Goal: Task Accomplishment & Management: Use online tool/utility

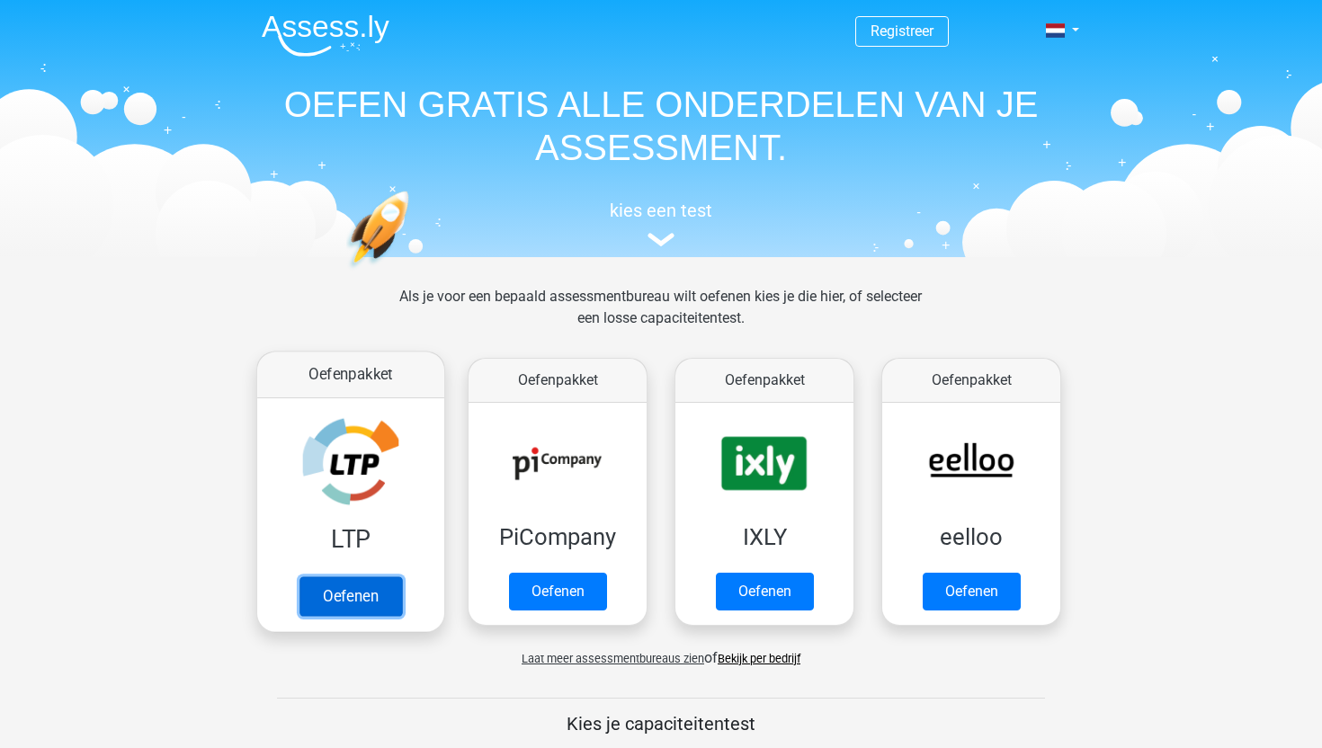
click at [339, 578] on link "Oefenen" at bounding box center [351, 597] width 103 height 40
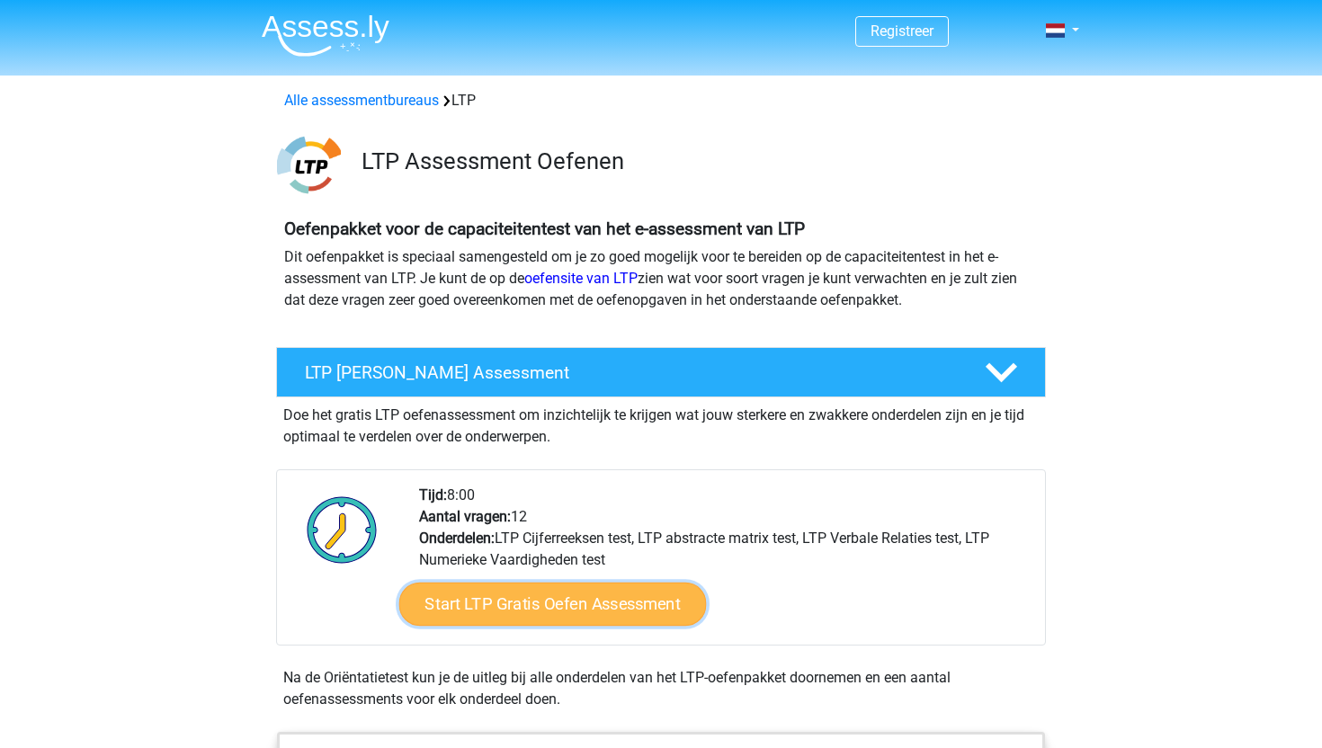
click at [435, 595] on link "Start LTP Gratis Oefen Assessment" at bounding box center [553, 604] width 308 height 43
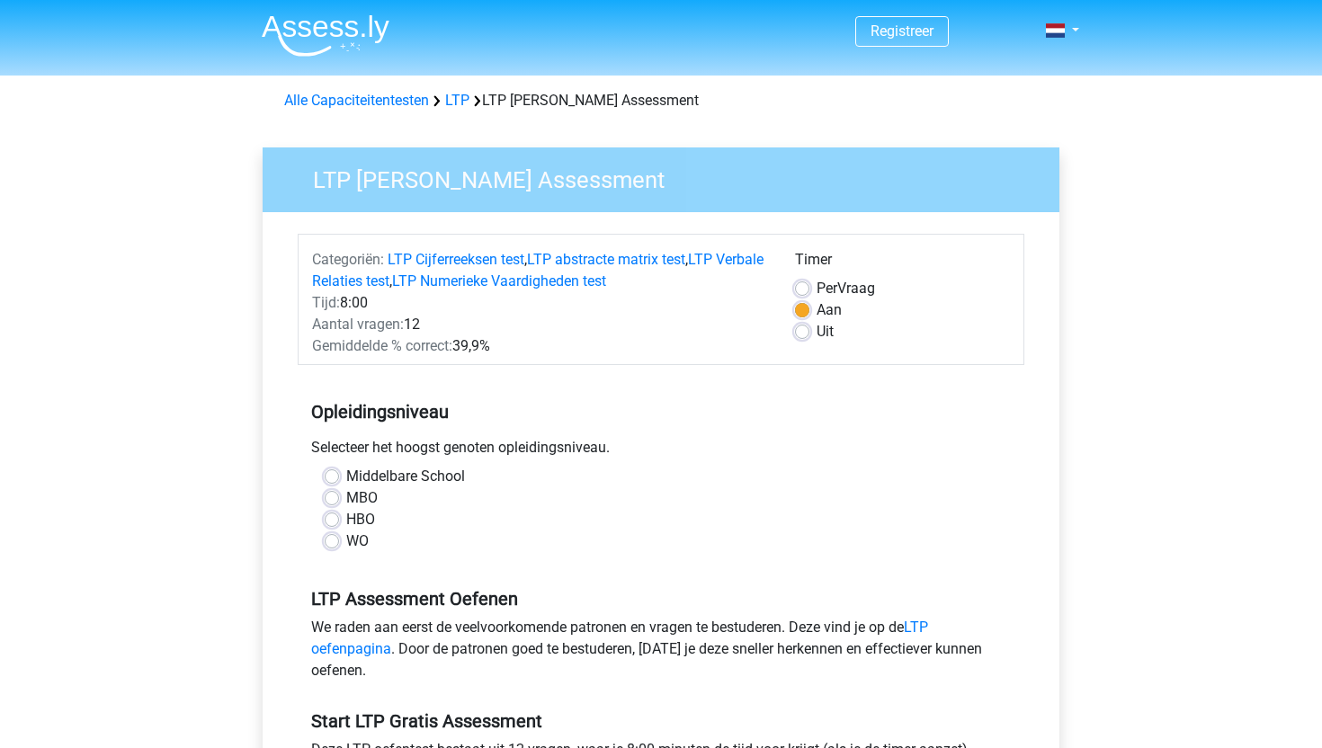
click at [346, 497] on label "MBO" at bounding box center [361, 499] width 31 height 22
click at [339, 497] on input "MBO" at bounding box center [332, 497] width 14 height 18
radio input "true"
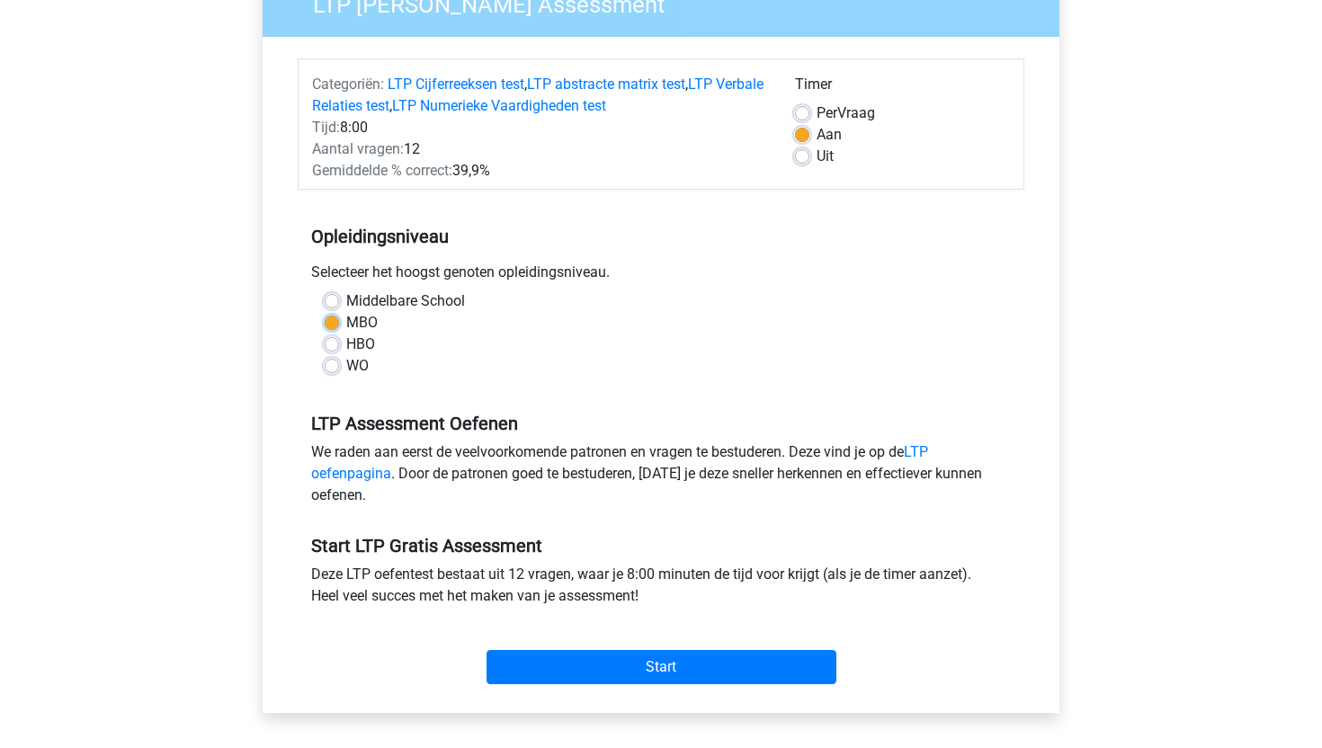
scroll to position [222, 0]
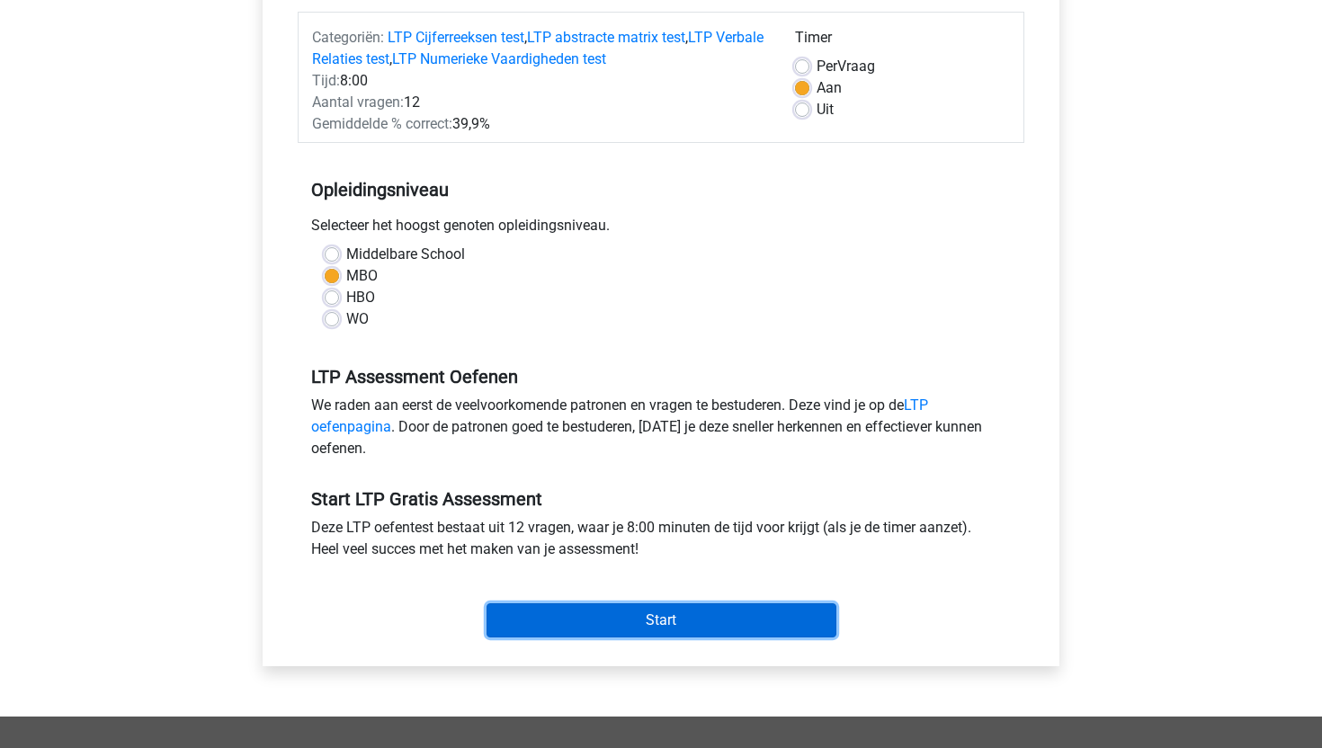
click at [570, 635] on input "Start" at bounding box center [662, 621] width 350 height 34
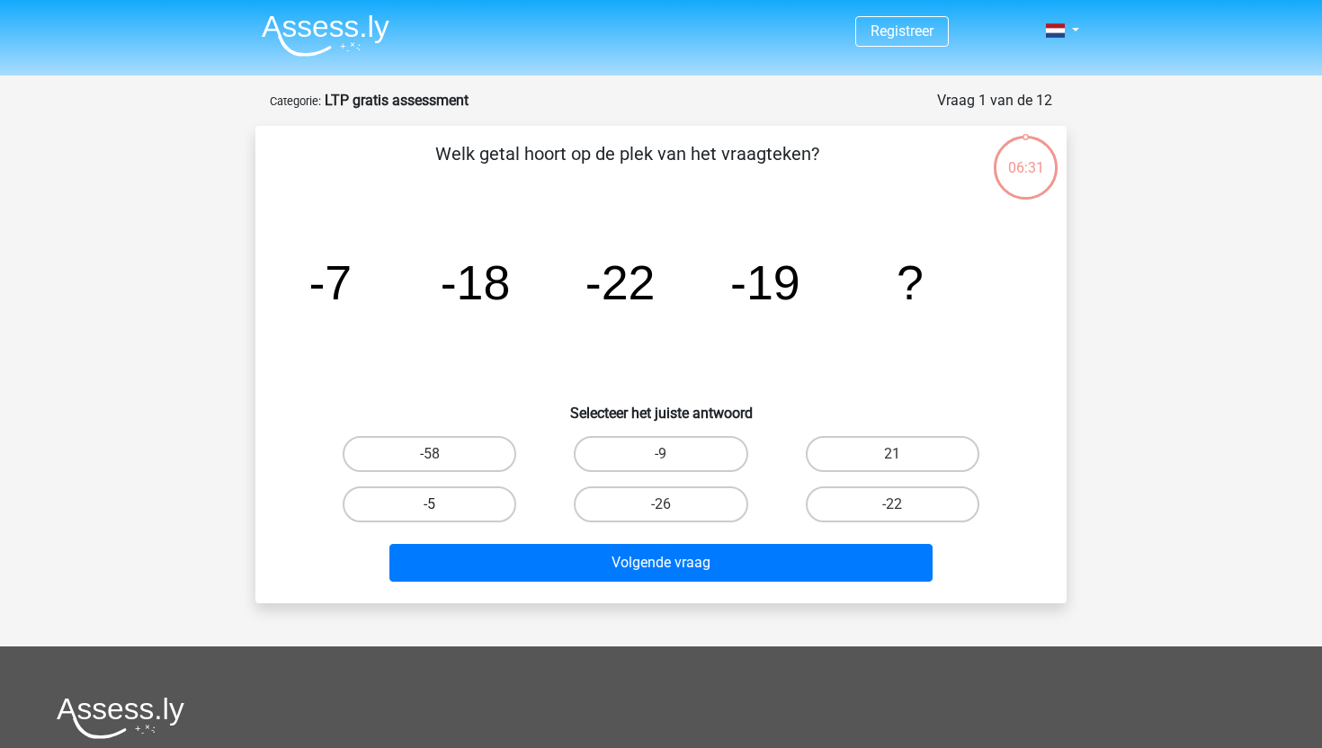
click at [481, 495] on label "-5" at bounding box center [430, 505] width 174 height 36
click at [442, 505] on input "-5" at bounding box center [436, 511] width 12 height 12
radio input "true"
click at [658, 458] on label "-9" at bounding box center [661, 454] width 174 height 36
click at [661, 458] on input "-9" at bounding box center [667, 460] width 12 height 12
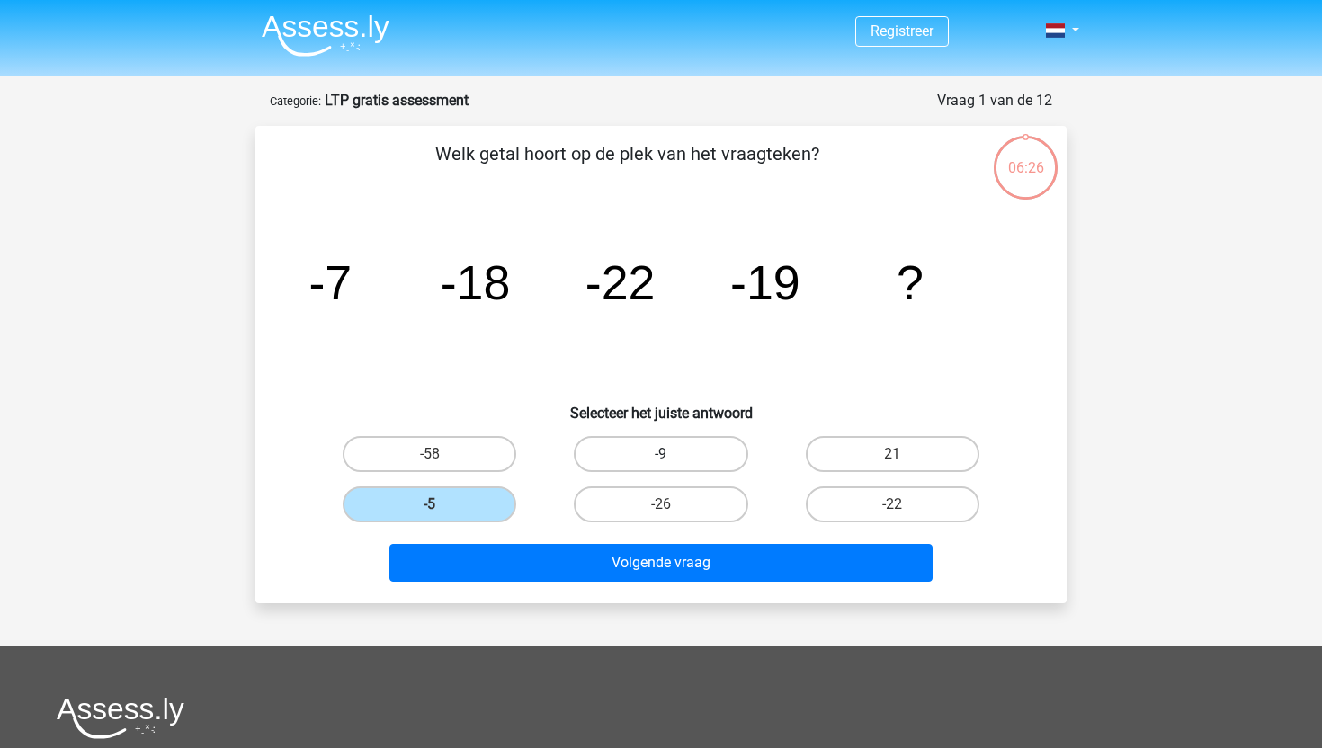
radio input "true"
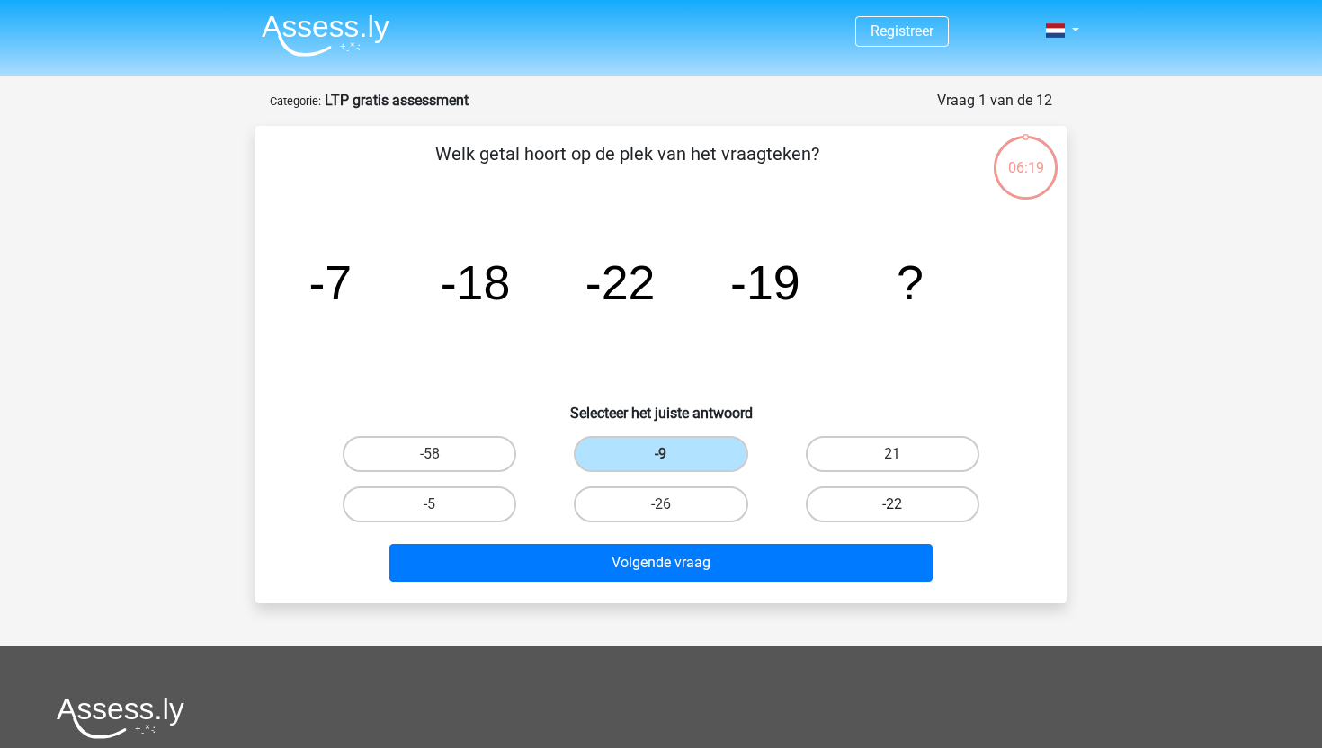
click at [828, 495] on label "-22" at bounding box center [893, 505] width 174 height 36
click at [892, 505] on input "-22" at bounding box center [898, 511] width 12 height 12
radio input "true"
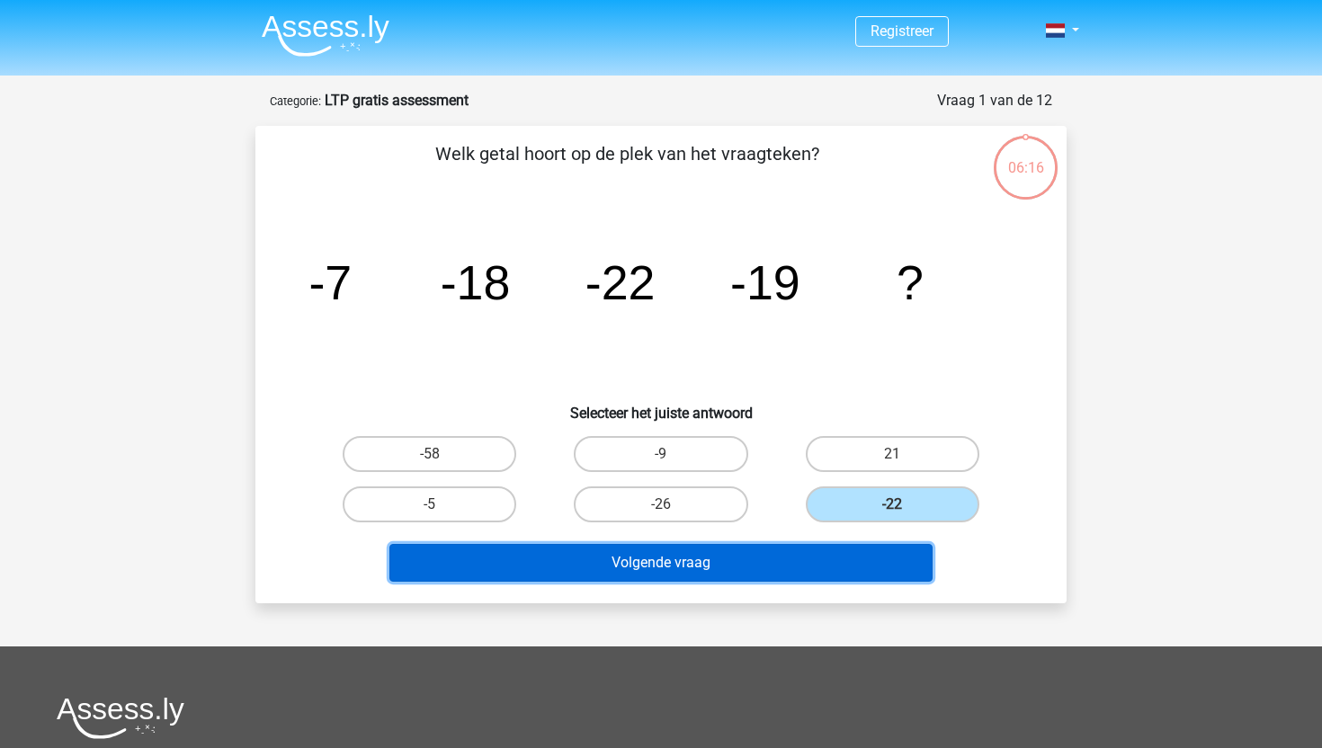
click at [800, 558] on button "Volgende vraag" at bounding box center [662, 563] width 544 height 38
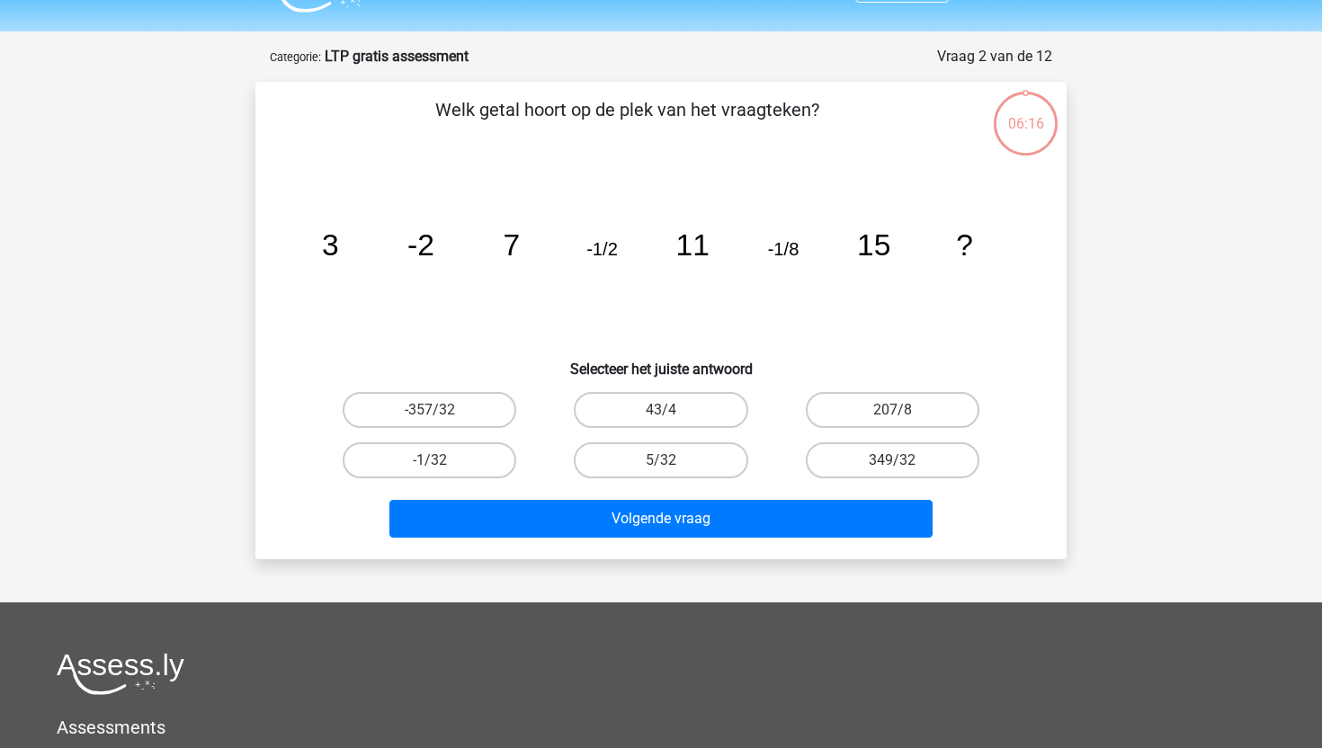
scroll to position [90, 0]
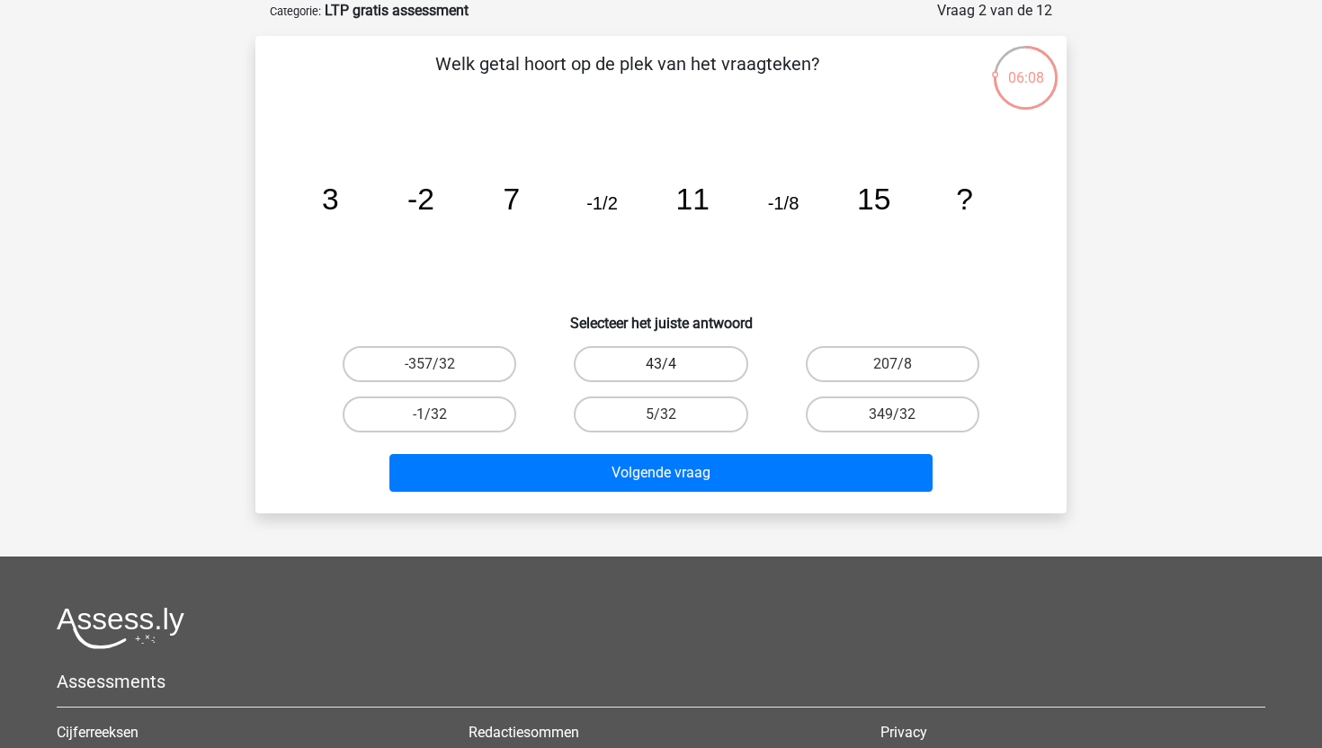
click at [690, 367] on label "43/4" at bounding box center [661, 364] width 174 height 36
click at [673, 367] on input "43/4" at bounding box center [667, 370] width 12 height 12
radio input "true"
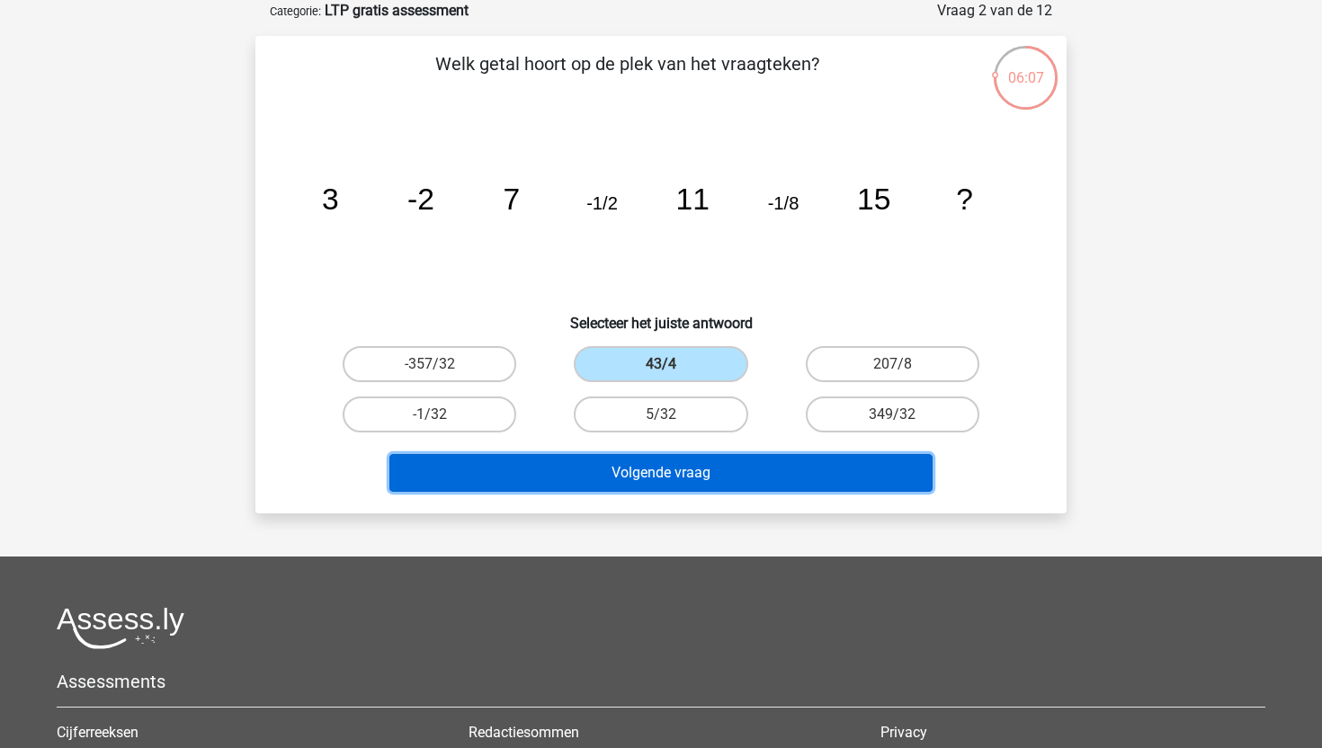
click at [683, 490] on button "Volgende vraag" at bounding box center [662, 473] width 544 height 38
